Goal: Task Accomplishment & Management: Complete application form

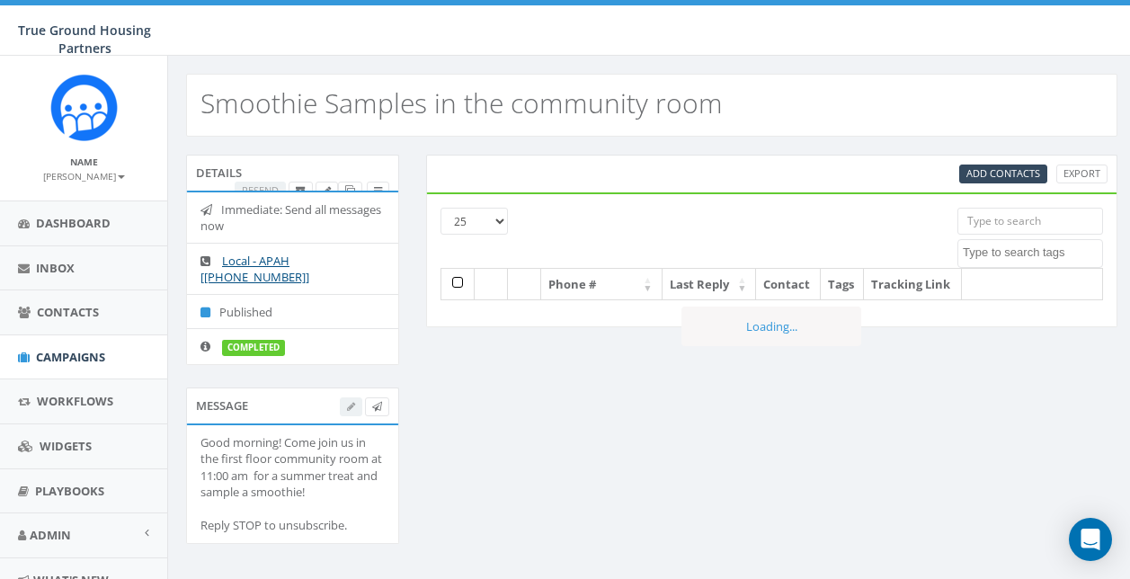
select select
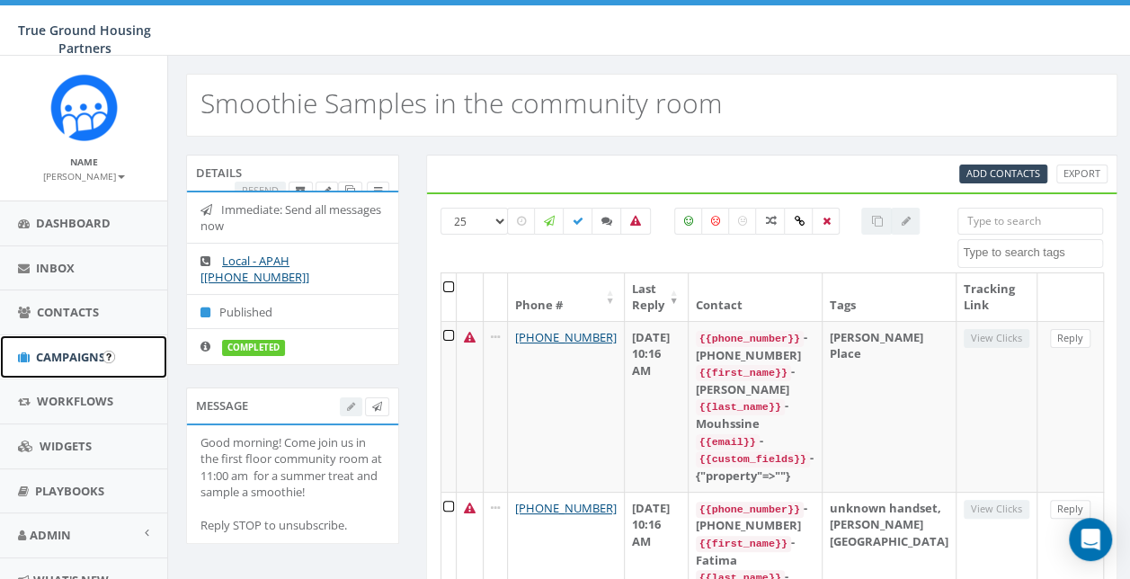
click at [76, 356] on span "Campaigns" at bounding box center [70, 357] width 69 height 16
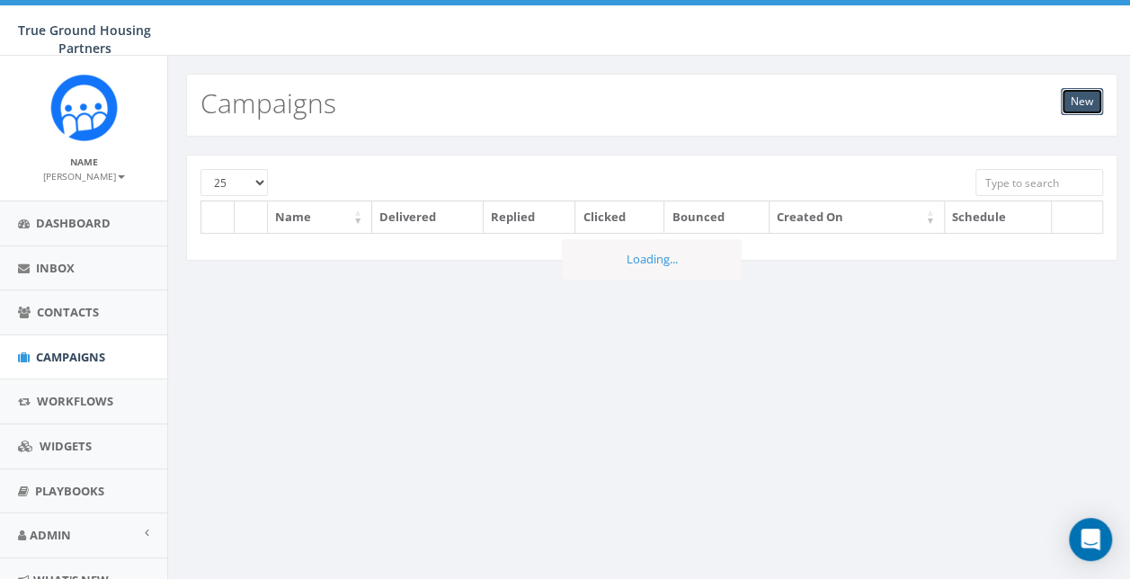
click at [1073, 102] on link "New" at bounding box center [1082, 101] width 42 height 27
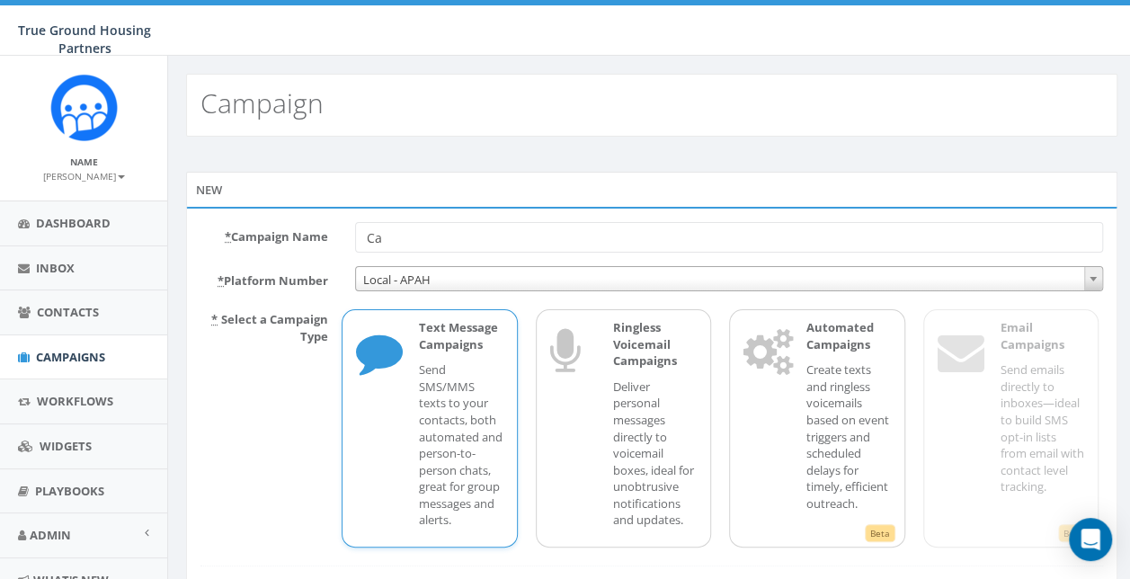
type input "C"
type input "L"
type input "FH Listening Session Rescheduled"
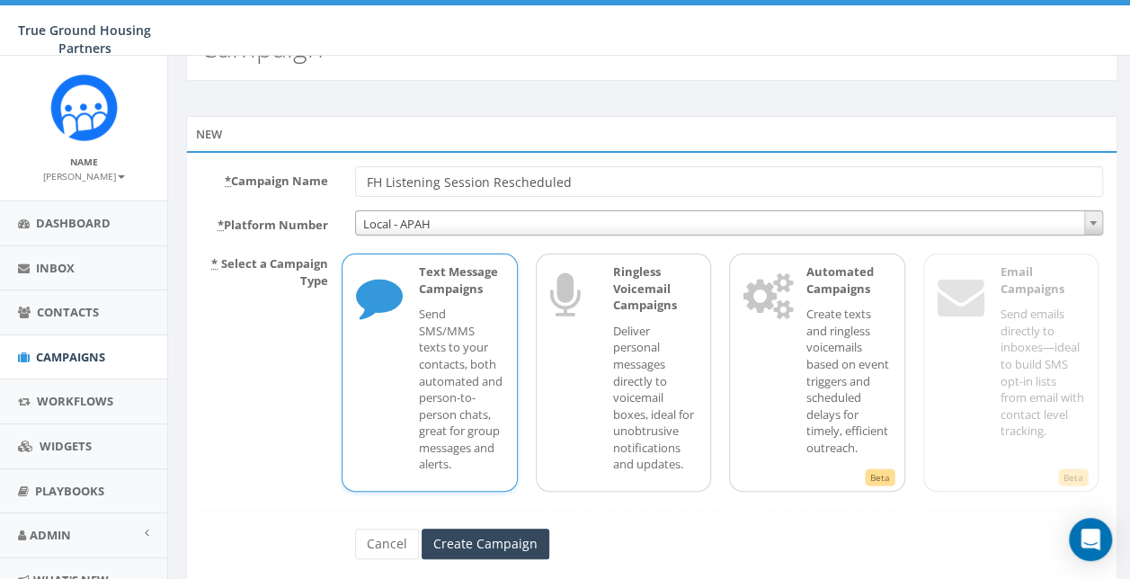
scroll to position [102, 0]
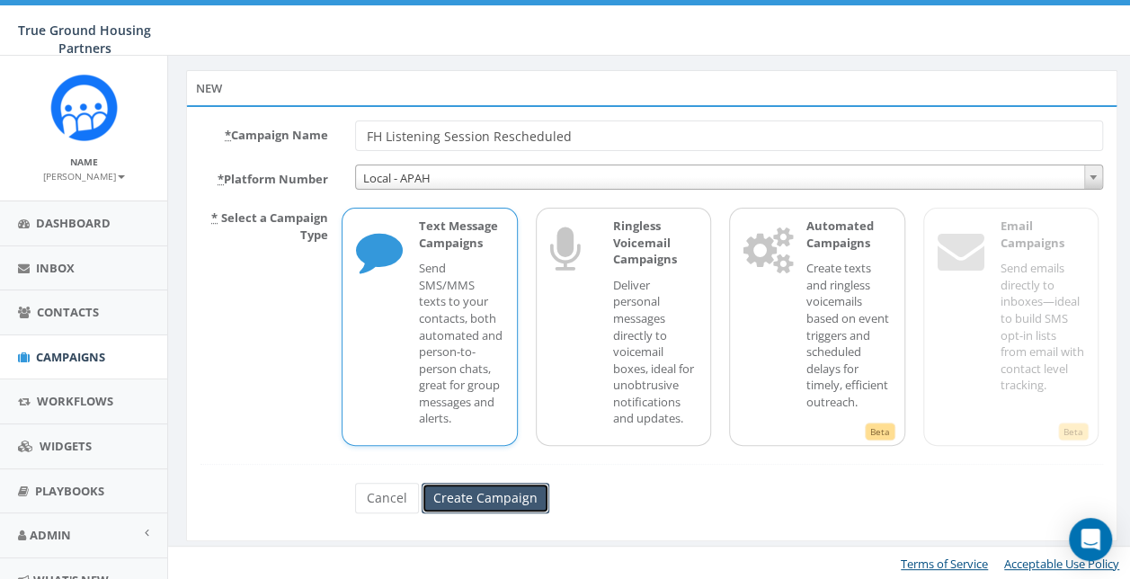
click at [539, 502] on input "Create Campaign" at bounding box center [486, 498] width 128 height 31
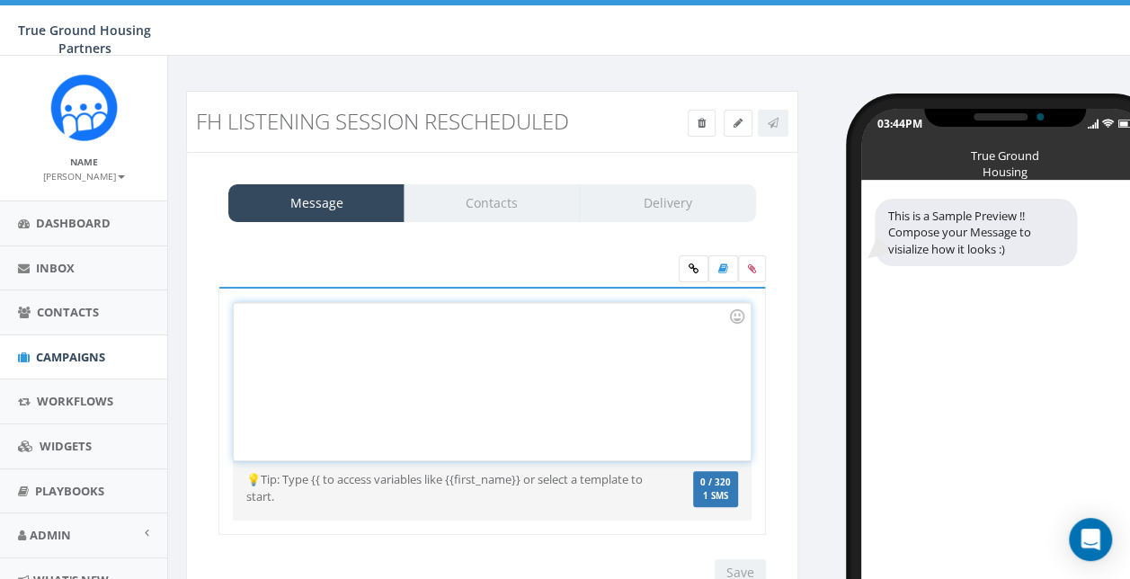
click at [543, 352] on div at bounding box center [492, 381] width 516 height 157
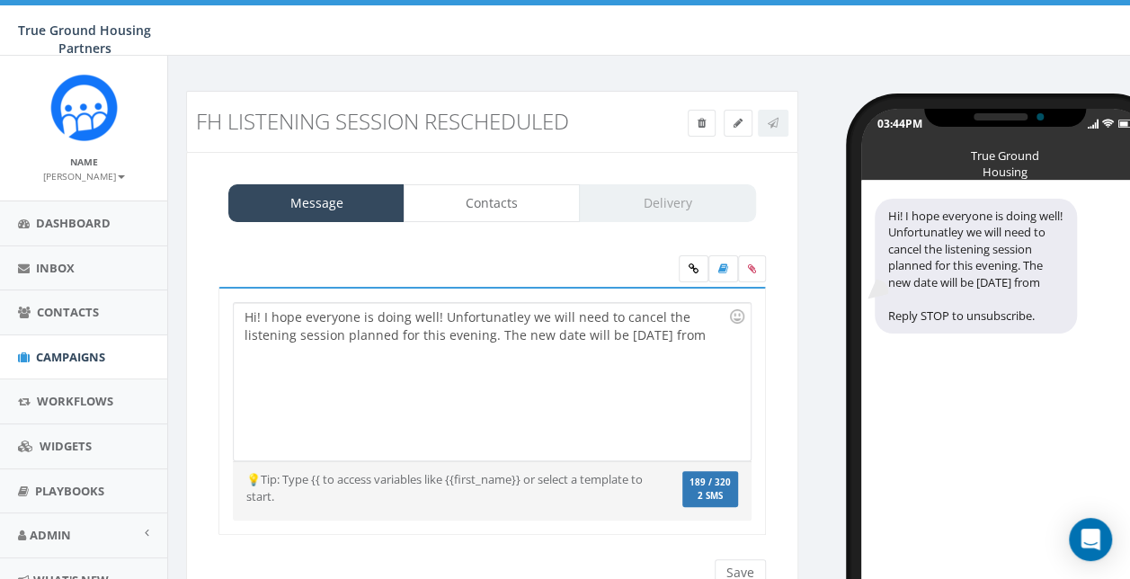
click at [703, 334] on div "Hi! I hope everyone is doing well! Unfortunatley we will need to cancel the lis…" at bounding box center [492, 381] width 516 height 157
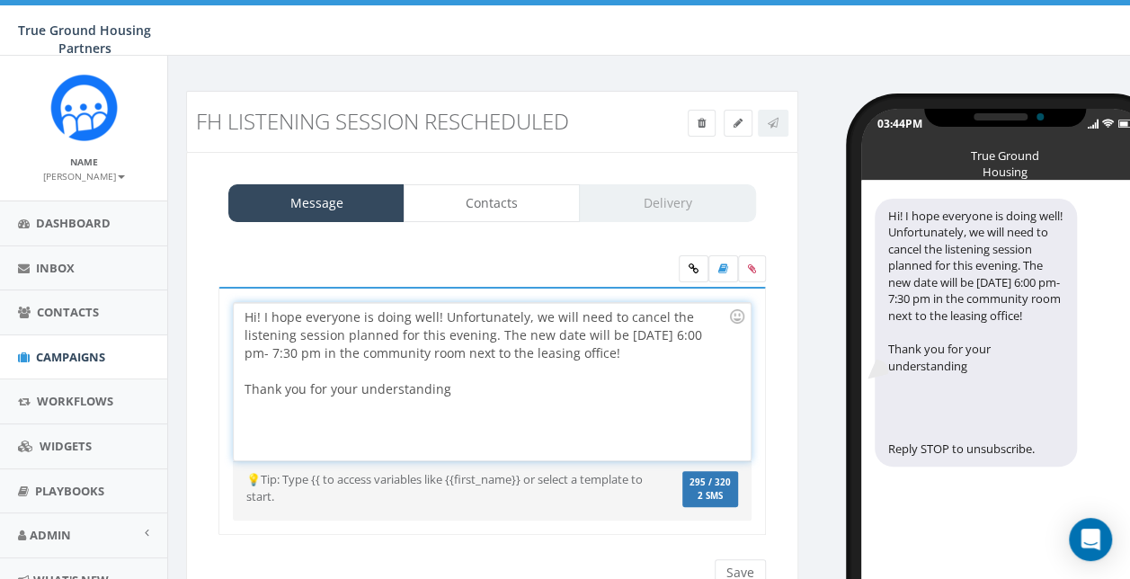
click at [545, 333] on div "Hi! I hope everyone is doing well! Unfortunately, we will need to cancel the li…" at bounding box center [492, 381] width 516 height 157
click at [547, 209] on link "Contacts" at bounding box center [492, 203] width 176 height 38
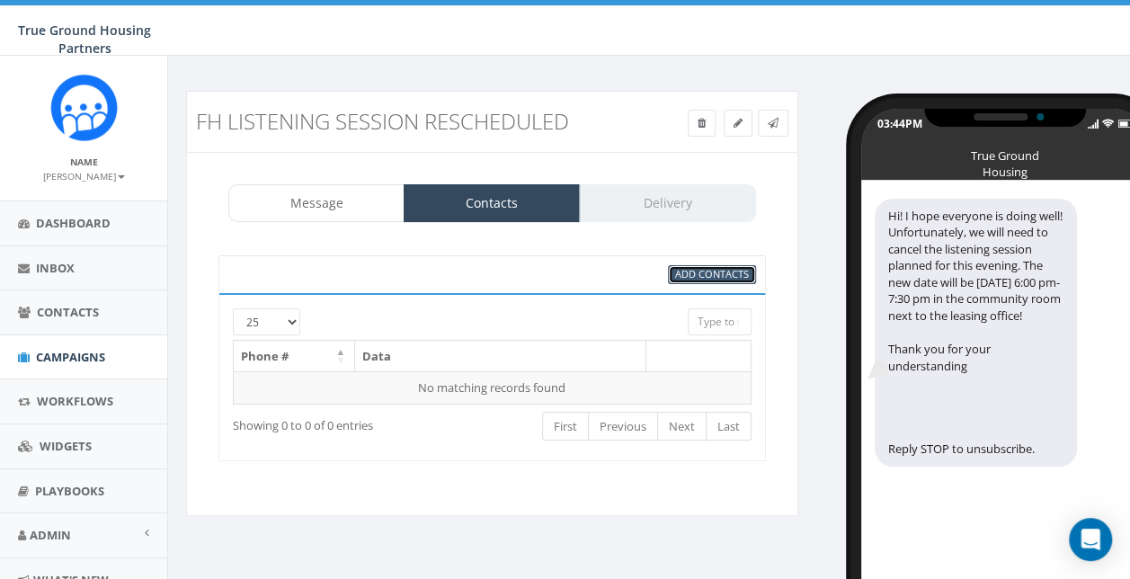
click at [690, 265] on link "Add Contacts" at bounding box center [712, 274] width 88 height 19
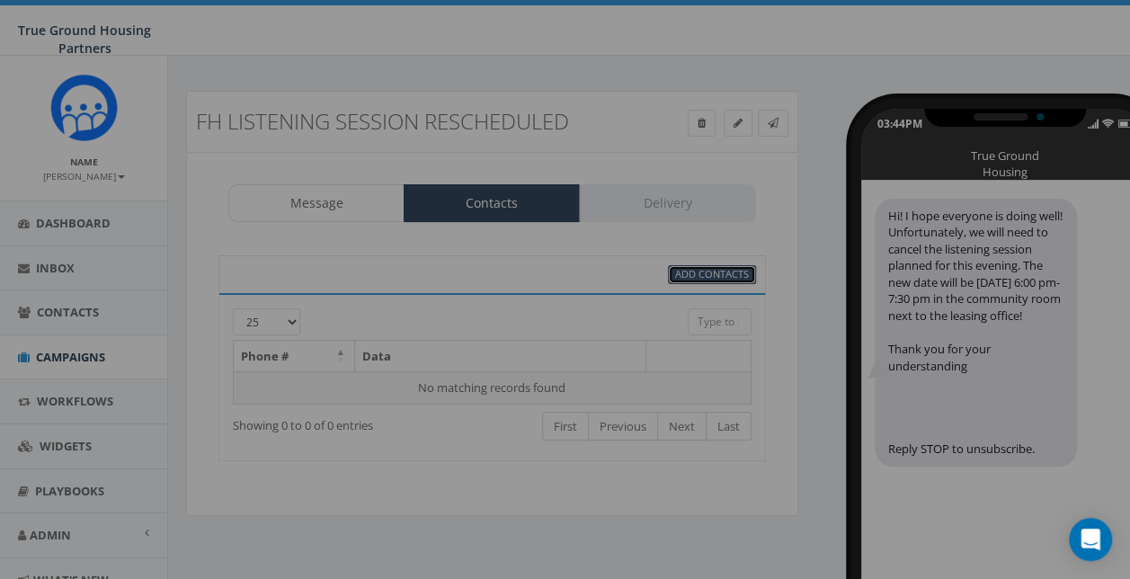
select select
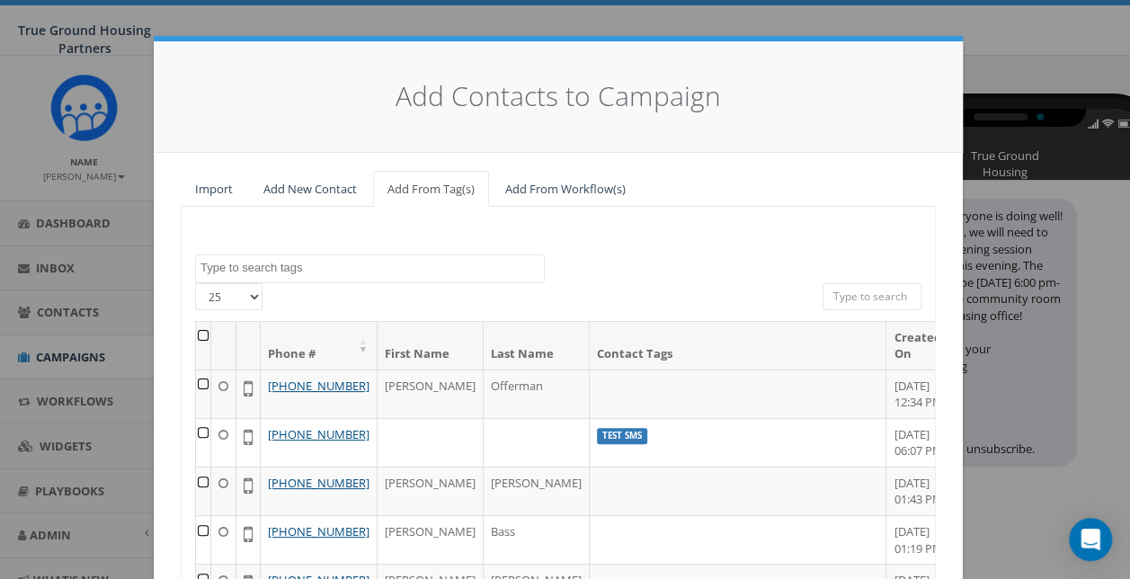
click at [371, 264] on textarea "Search" at bounding box center [371, 268] width 343 height 16
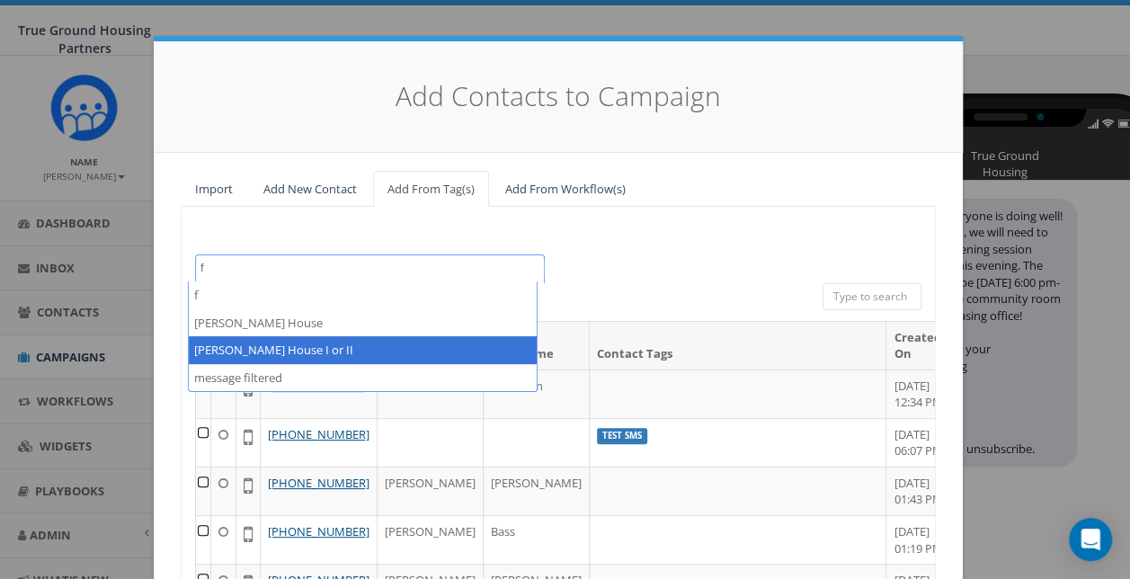
type textarea "f"
select select "[PERSON_NAME] House I or II"
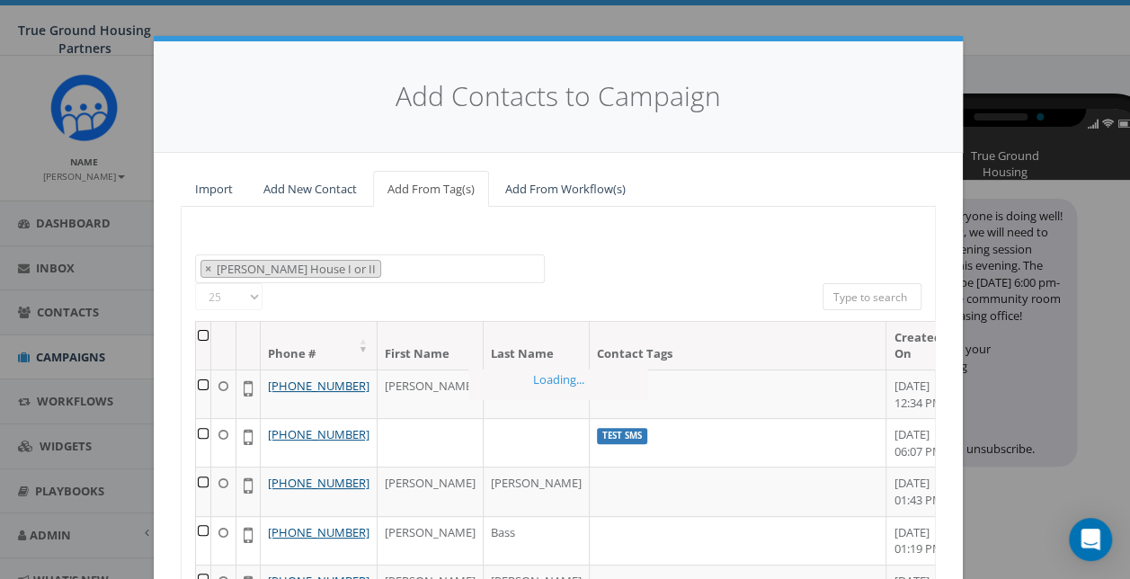
scroll to position [306, 0]
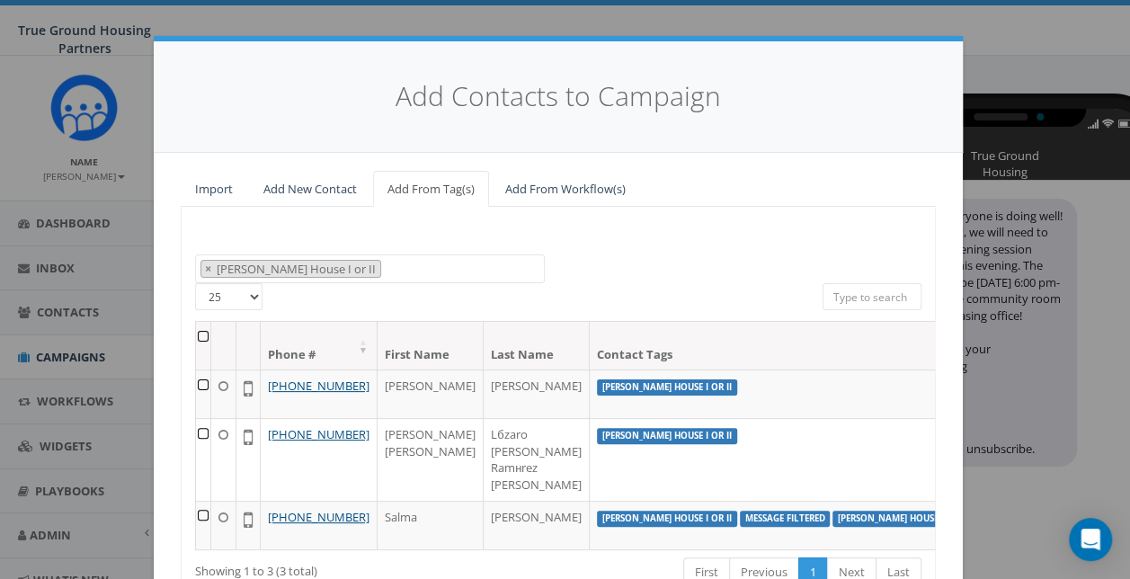
click at [236, 301] on select "25 50 100" at bounding box center [228, 296] width 67 height 27
select select "100"
click at [195, 283] on select "25 50 100" at bounding box center [228, 296] width 67 height 27
click at [201, 342] on th at bounding box center [203, 346] width 15 height 48
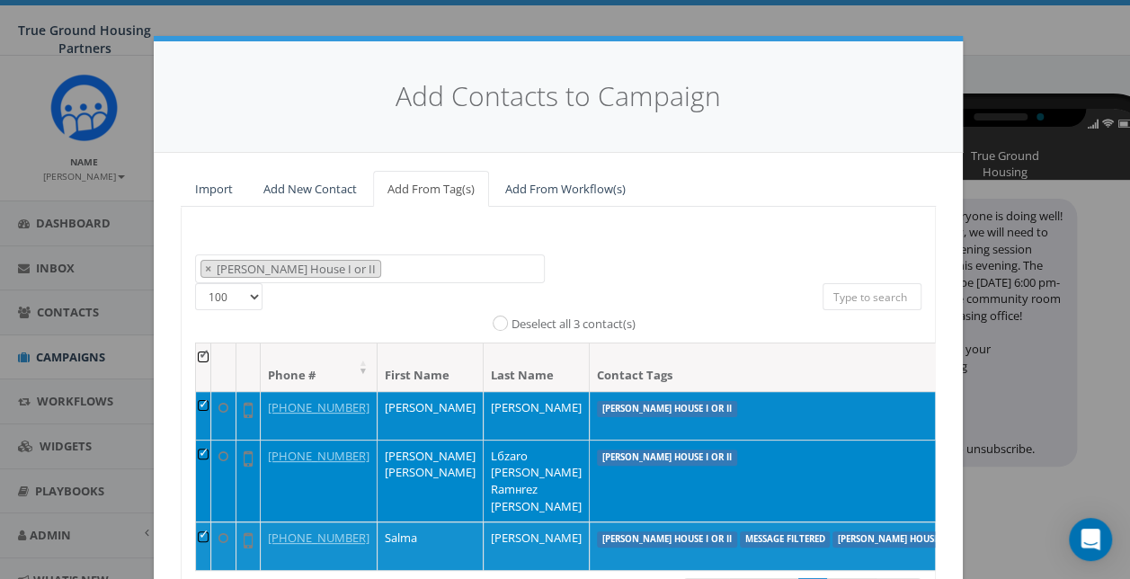
scroll to position [175, 0]
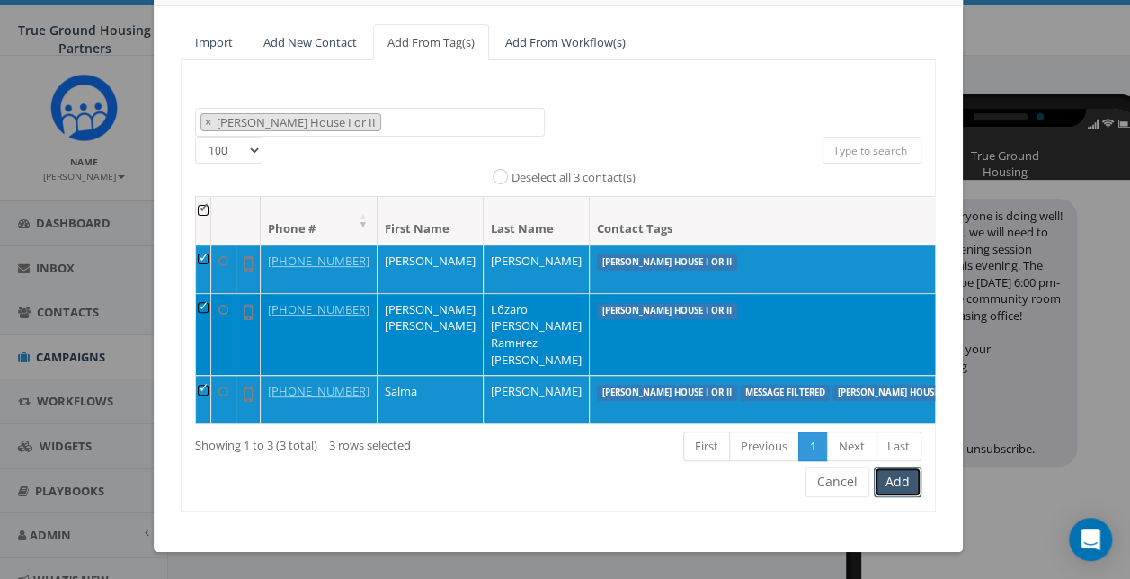
click at [883, 484] on button "Add" at bounding box center [898, 482] width 48 height 31
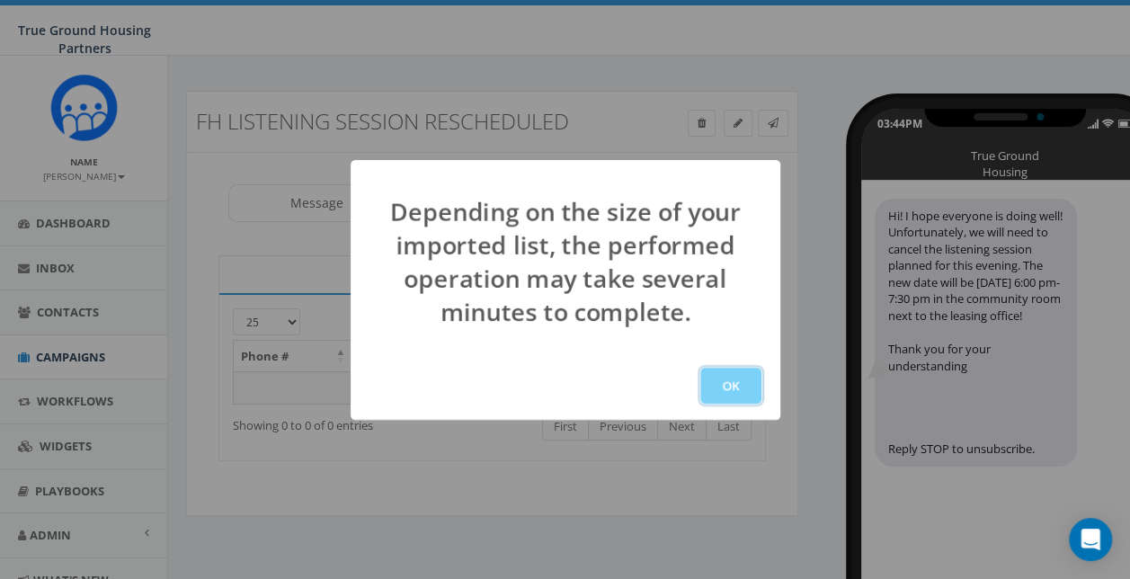
click at [743, 378] on button "OK" at bounding box center [730, 386] width 61 height 36
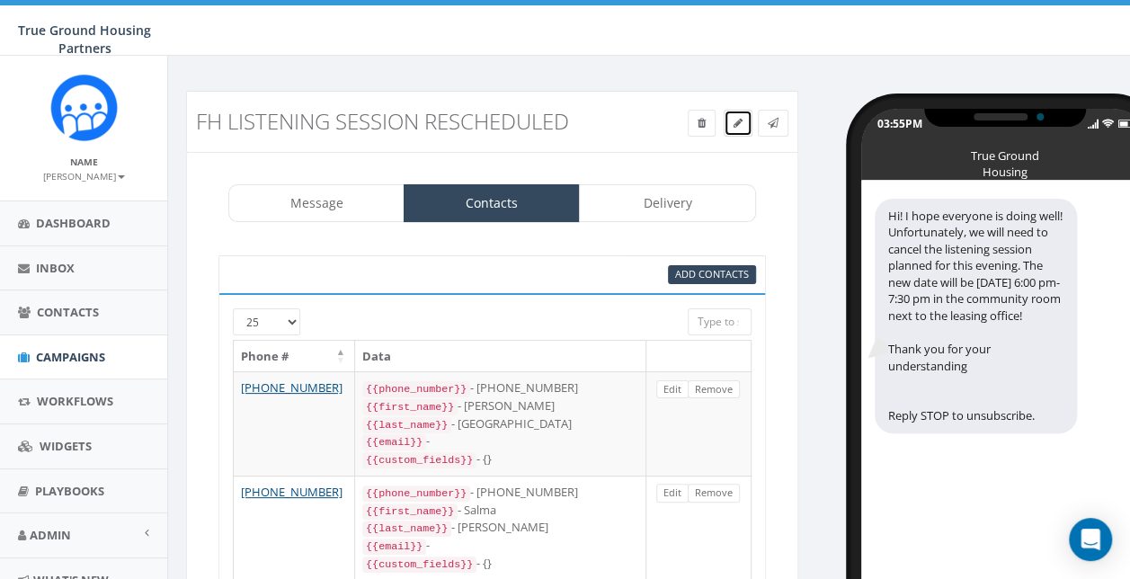
click at [734, 120] on icon at bounding box center [738, 123] width 9 height 11
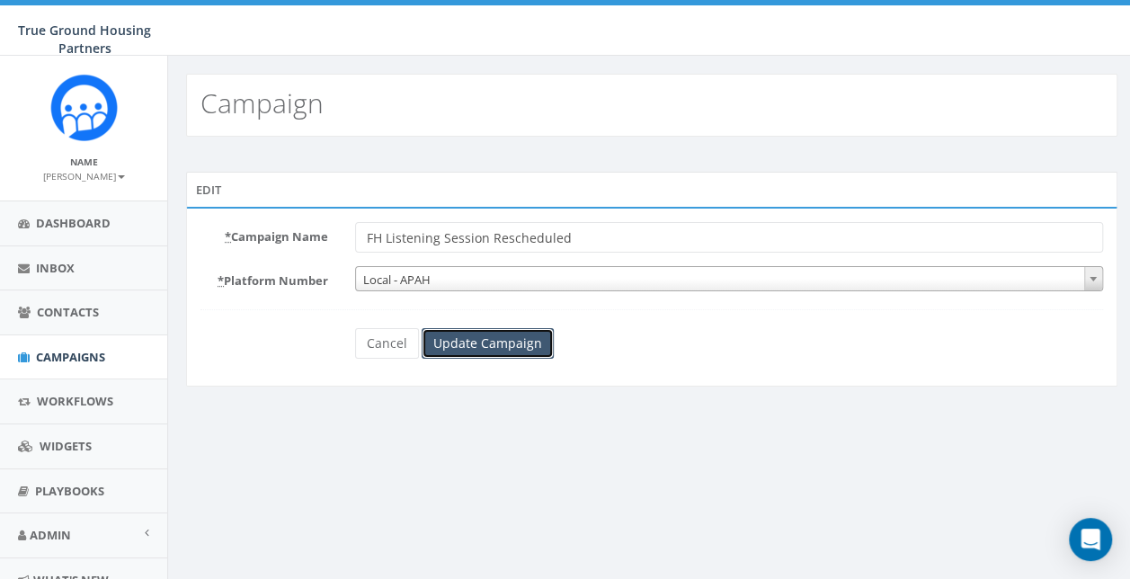
click at [509, 341] on input "Update Campaign" at bounding box center [488, 343] width 132 height 31
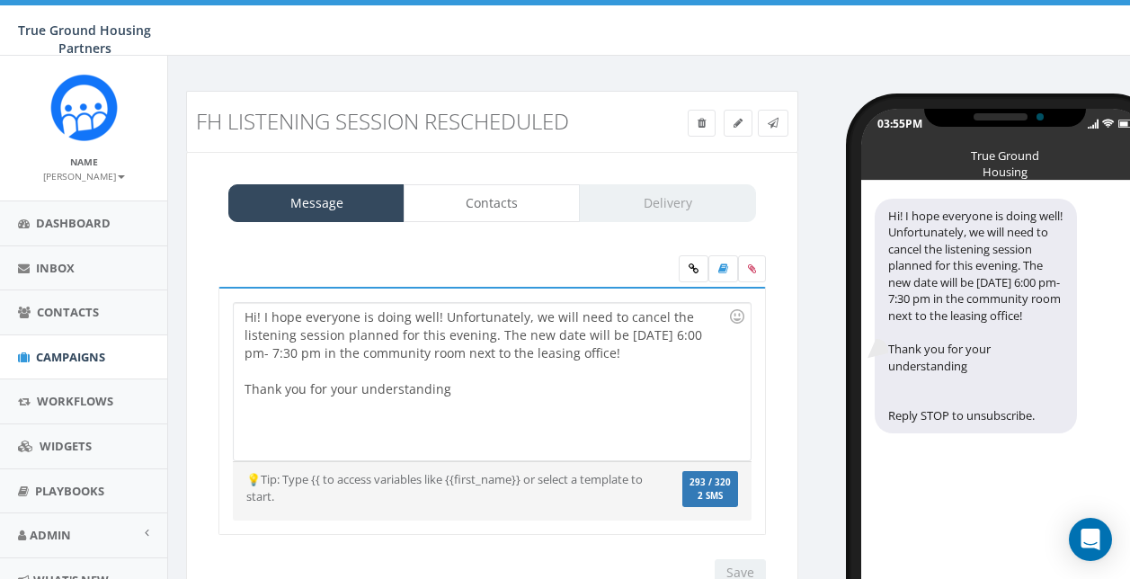
select select
click at [709, 204] on link "Delivery" at bounding box center [667, 203] width 176 height 38
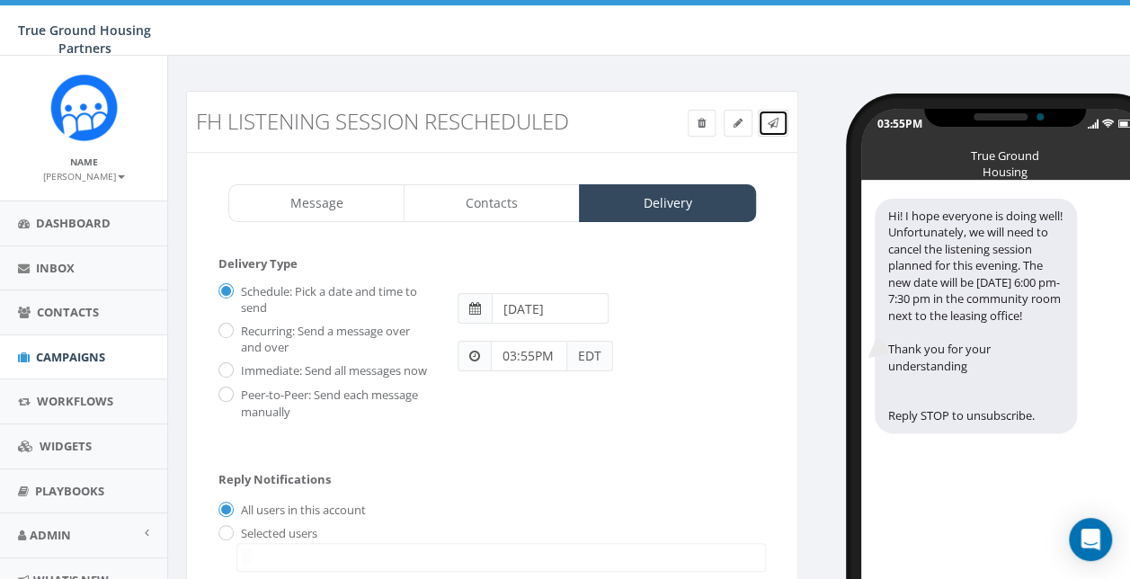
click at [776, 129] on link at bounding box center [773, 123] width 31 height 27
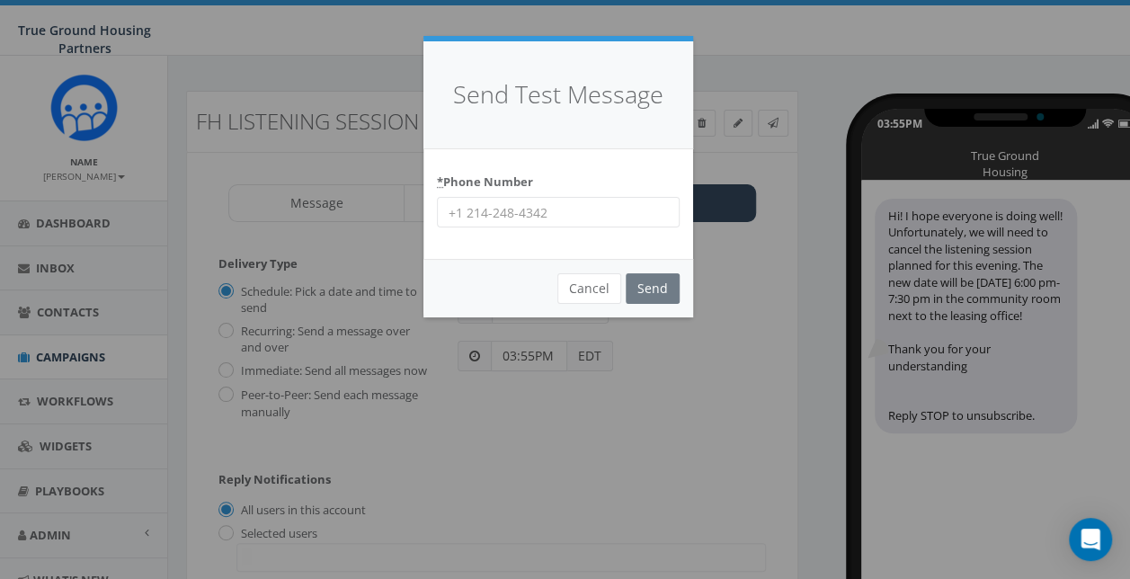
drag, startPoint x: 562, startPoint y: 206, endPoint x: 548, endPoint y: 209, distance: 13.8
click at [558, 206] on input "* Phone Number" at bounding box center [558, 212] width 243 height 31
type input "3017874391"
click at [636, 281] on input "Send" at bounding box center [653, 288] width 54 height 31
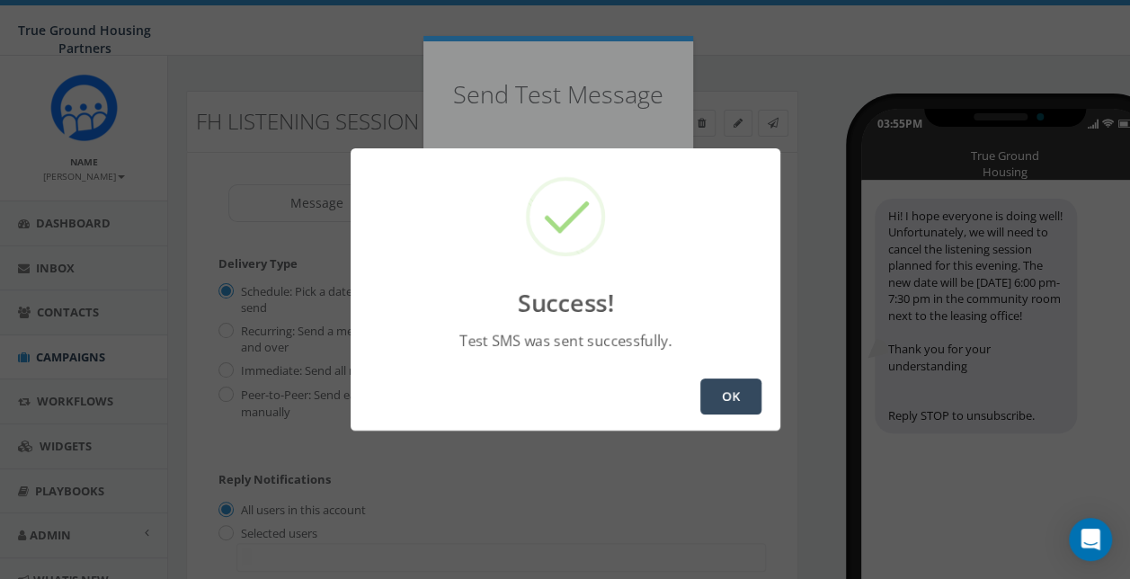
click at [711, 393] on button "OK" at bounding box center [730, 396] width 61 height 36
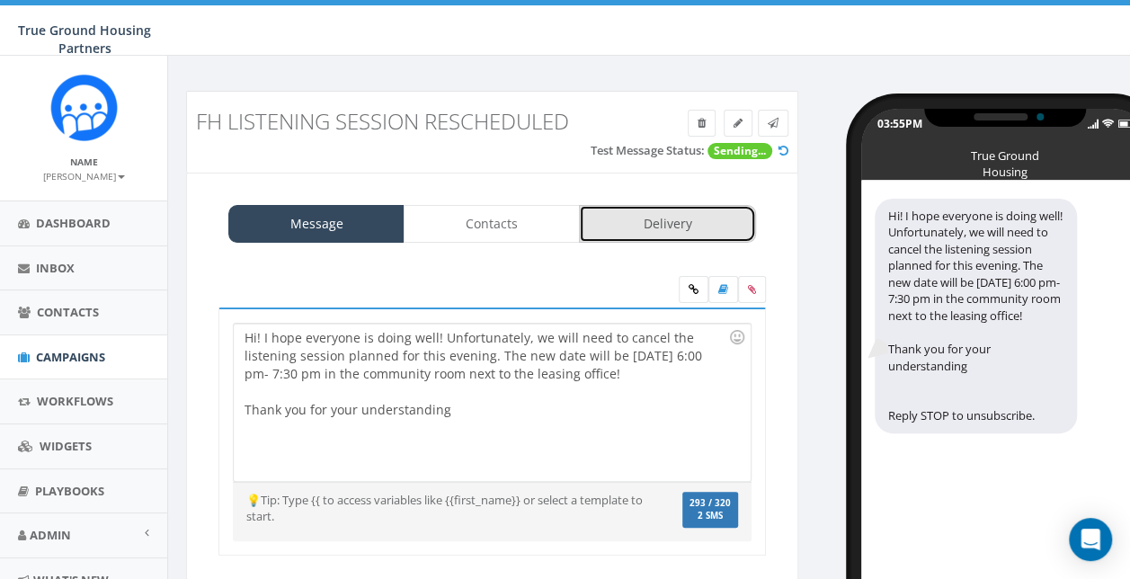
click at [672, 216] on link "Delivery" at bounding box center [667, 224] width 176 height 38
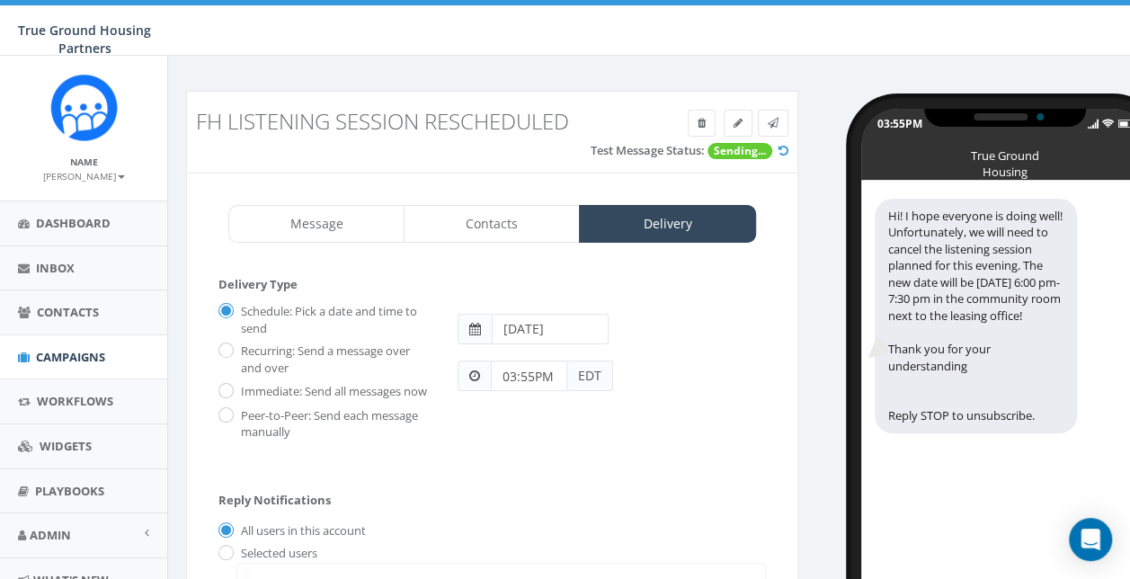
click at [584, 382] on span "EDT" at bounding box center [590, 375] width 46 height 31
click at [530, 371] on input "03:55PM" at bounding box center [529, 375] width 76 height 31
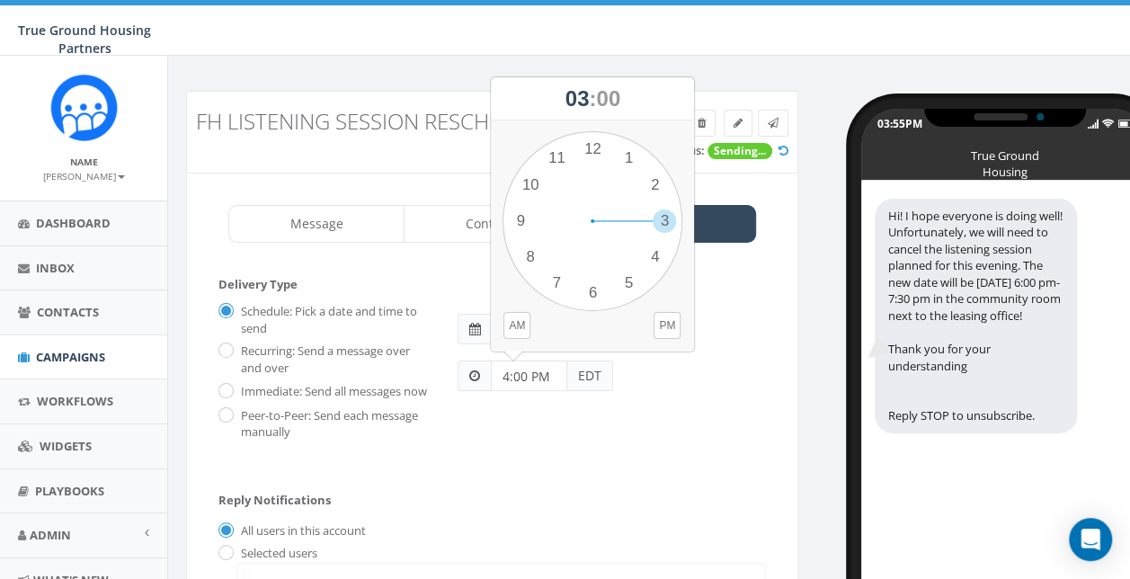
type input "4:00 PM"
click at [575, 474] on form "Delivery Type Schedule: Pick a date and time to send Recurring: Send a message …" at bounding box center [491, 376] width 547 height 200
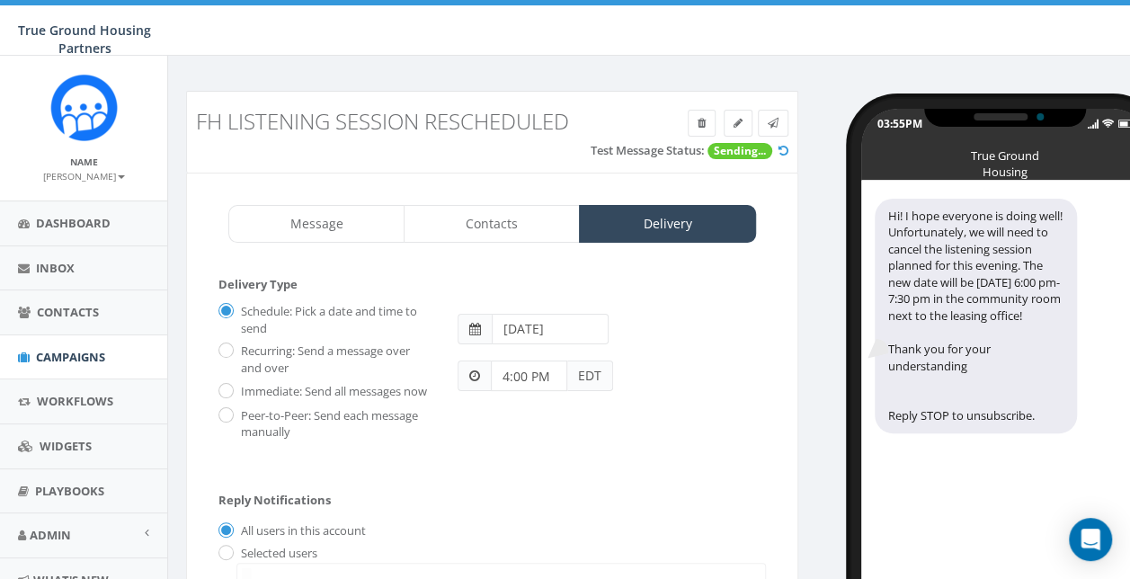
click at [478, 328] on span at bounding box center [475, 329] width 12 height 13
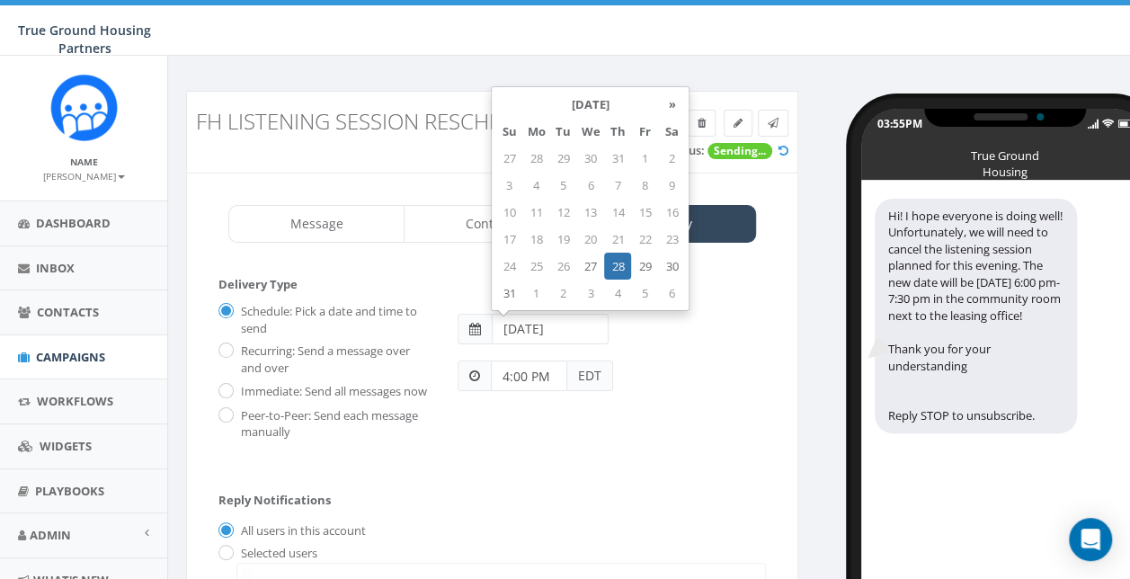
click at [500, 327] on input "2025-08-28" at bounding box center [550, 329] width 117 height 31
click at [586, 263] on td "27" at bounding box center [590, 266] width 28 height 27
type input "2025-08-27"
click at [647, 458] on div "Schedule: Pick a date and time to send Recurring: Send a message over and over …" at bounding box center [491, 377] width 547 height 161
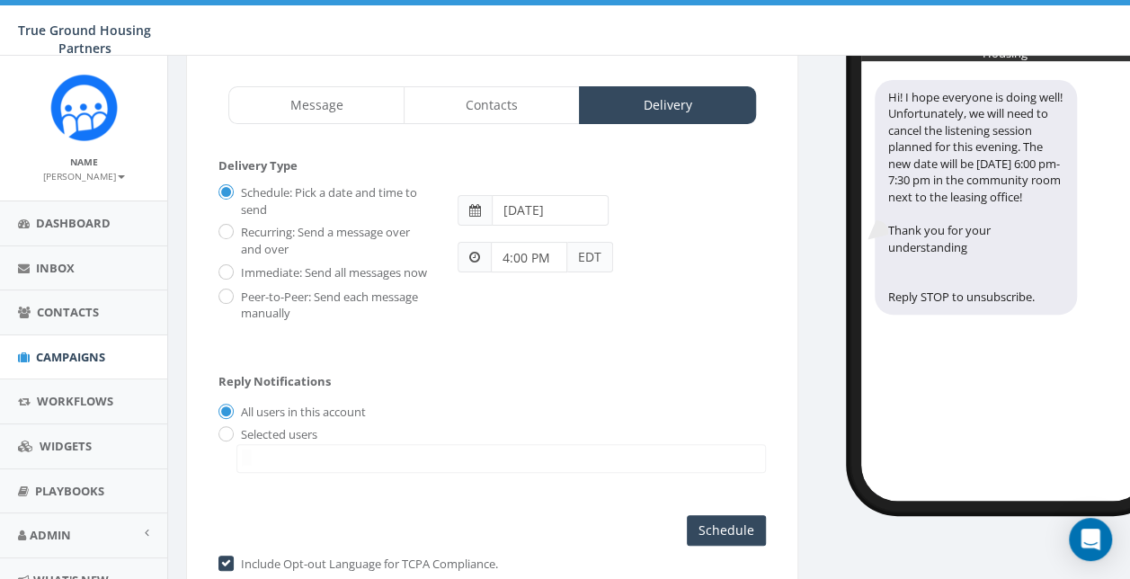
scroll to position [230, 0]
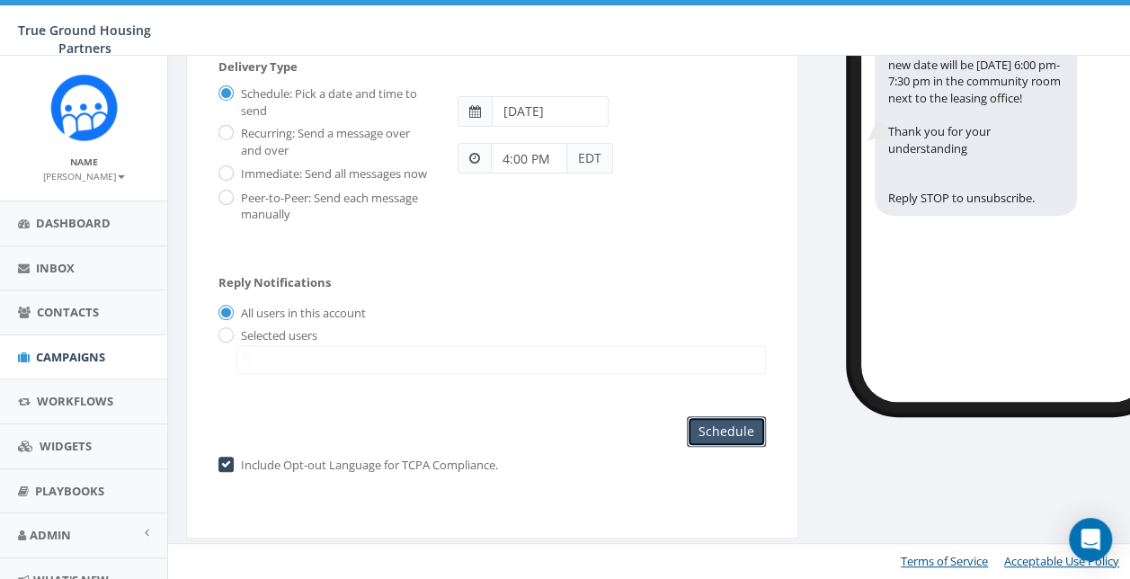
click at [710, 433] on input "Schedule" at bounding box center [726, 431] width 79 height 31
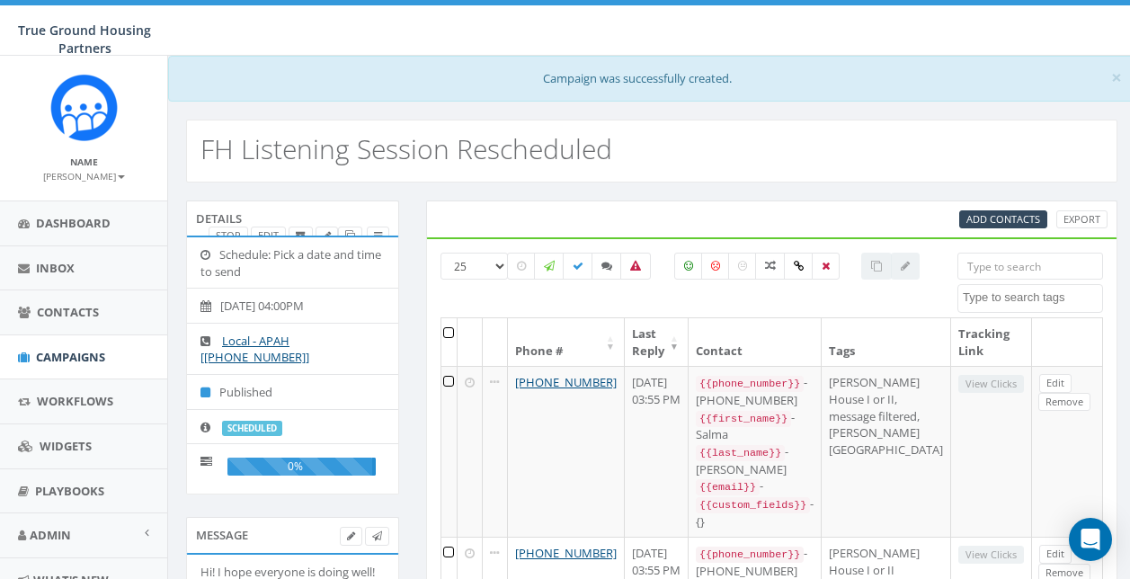
select select
